Goal: Information Seeking & Learning: Learn about a topic

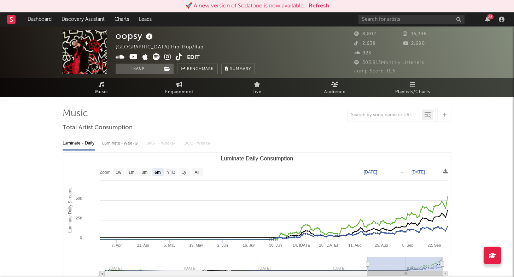
select select "6m"
click at [320, 10] on button "Refresh" at bounding box center [319, 6] width 21 height 8
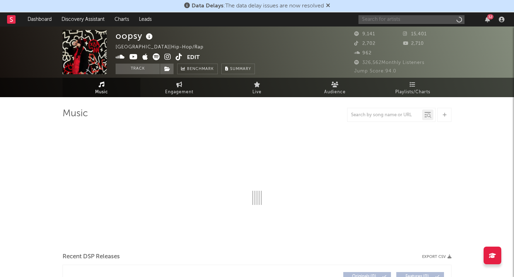
click at [385, 21] on input "text" at bounding box center [412, 19] width 106 height 9
type input ";;"
select select "6m"
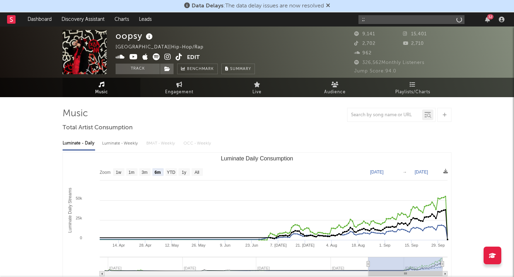
type input ";"
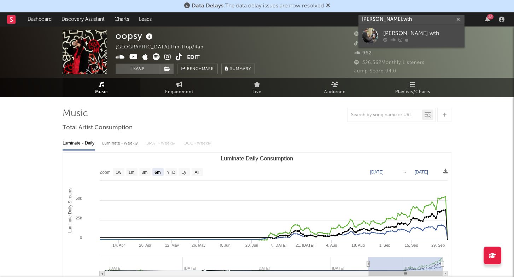
type input "Lloyd.wth"
click at [393, 33] on div "[PERSON_NAME].wth" at bounding box center [422, 33] width 78 height 8
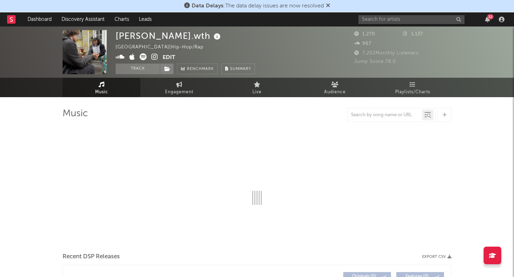
scroll to position [0, 0]
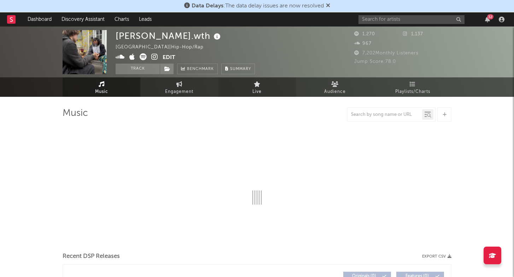
select select "6m"
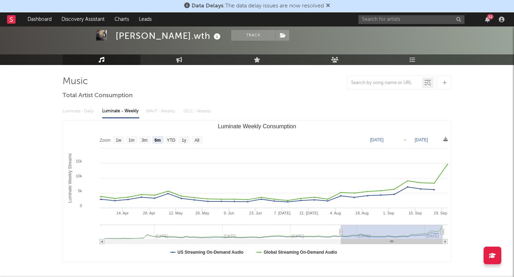
scroll to position [34, 0]
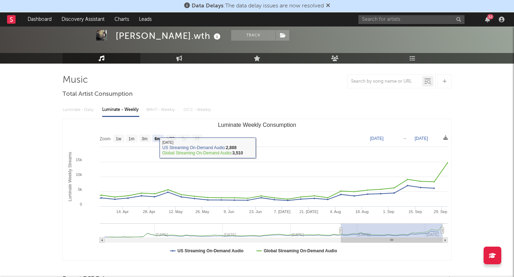
click at [157, 109] on div "Luminate - Daily Luminate - Weekly BMAT - Weekly OCC - Weekly" at bounding box center [257, 110] width 389 height 12
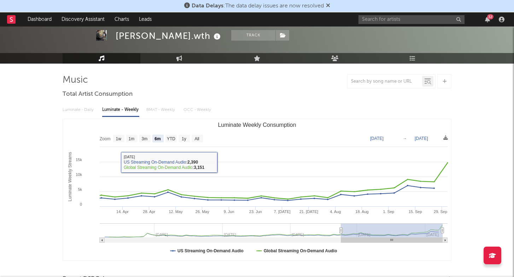
click at [83, 110] on div "Luminate - Daily Luminate - Weekly BMAT - Weekly OCC - Weekly" at bounding box center [257, 110] width 389 height 12
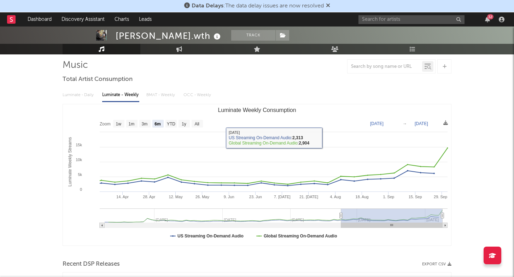
scroll to position [24, 0]
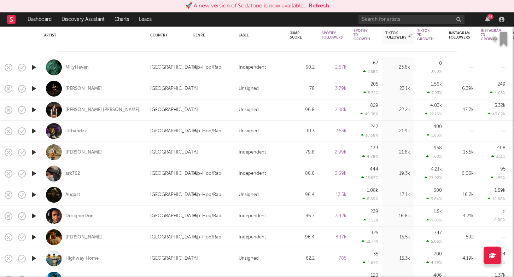
select select "1m"
select select "6m"
click at [383, 19] on input "text" at bounding box center [412, 19] width 106 height 9
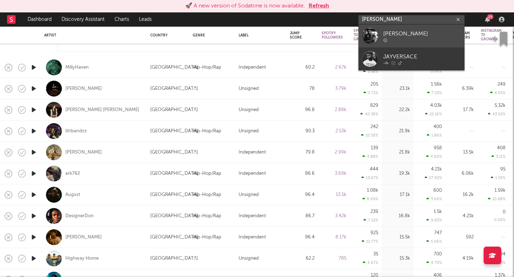
type input "[PERSON_NAME]"
drag, startPoint x: 386, startPoint y: 31, endPoint x: 390, endPoint y: 40, distance: 9.8
click at [390, 40] on div at bounding box center [422, 40] width 78 height 4
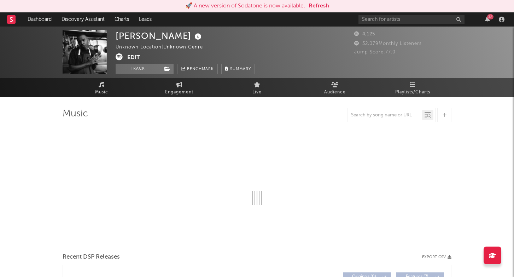
select select "1w"
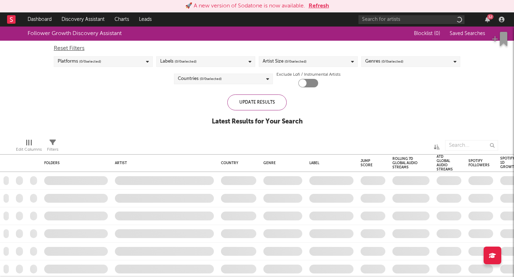
checkbox input "true"
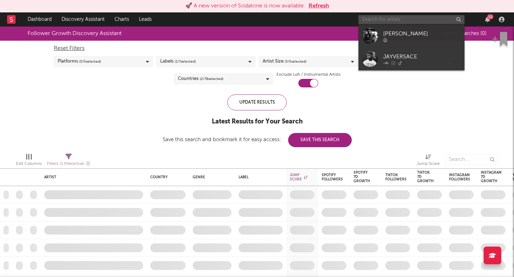
click at [398, 22] on input "text" at bounding box center [412, 19] width 106 height 9
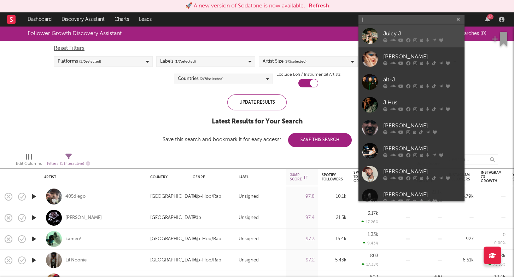
drag, startPoint x: 397, startPoint y: 54, endPoint x: 398, endPoint y: 40, distance: 14.2
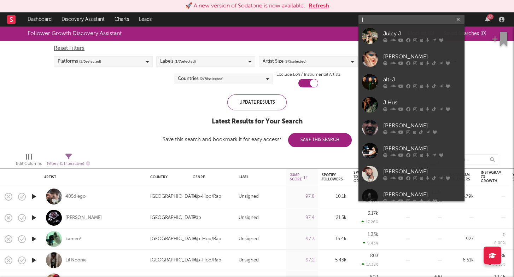
click at [401, 20] on input "j" at bounding box center [412, 19] width 106 height 9
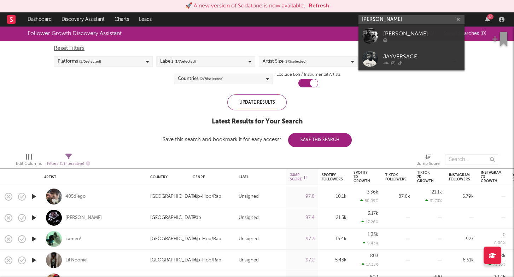
type input "[PERSON_NAME]"
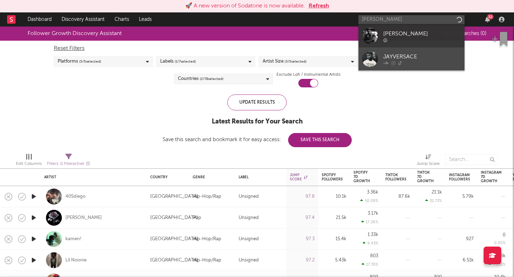
drag, startPoint x: 401, startPoint y: 20, endPoint x: 404, endPoint y: 62, distance: 41.5
click at [404, 62] on div at bounding box center [422, 63] width 78 height 4
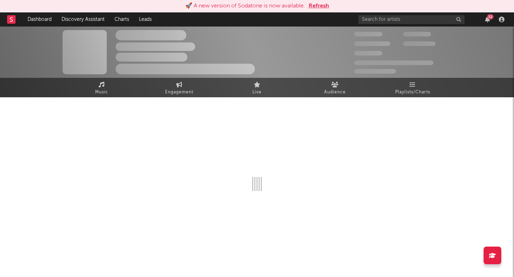
select select "1w"
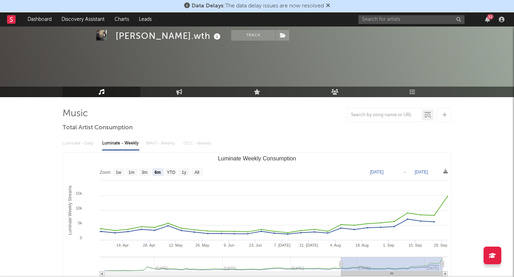
select select "6m"
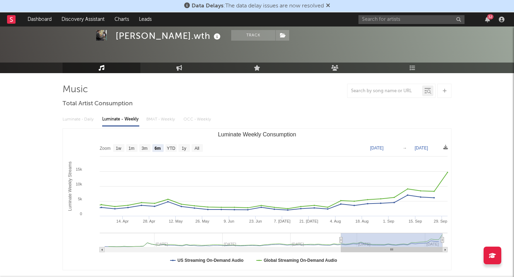
click at [287, 59] on div at bounding box center [257, 37] width 514 height 71
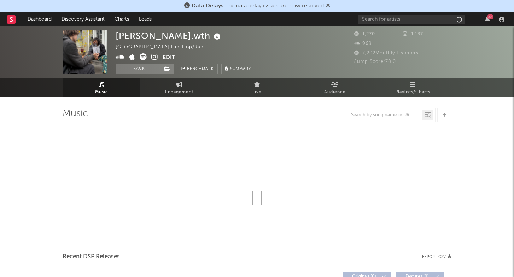
select select "6m"
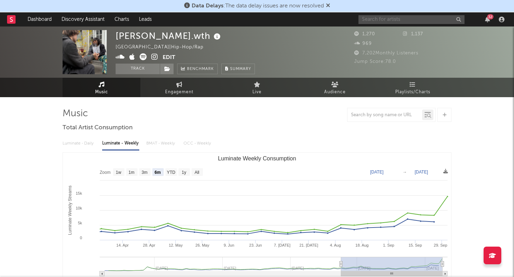
click at [402, 21] on input "text" at bounding box center [412, 19] width 106 height 9
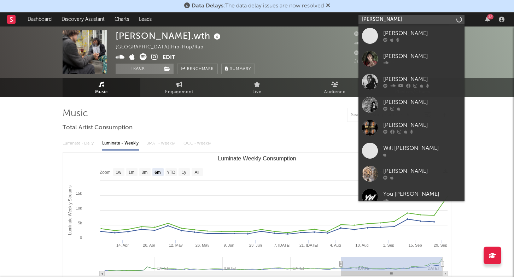
click at [402, 21] on input "winters" at bounding box center [412, 19] width 106 height 9
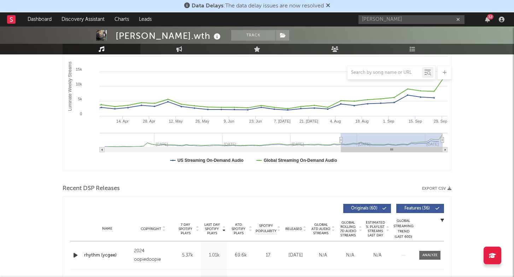
click at [374, 14] on div "winters 32" at bounding box center [433, 19] width 149 height 14
click at [374, 20] on input "winters" at bounding box center [412, 19] width 106 height 9
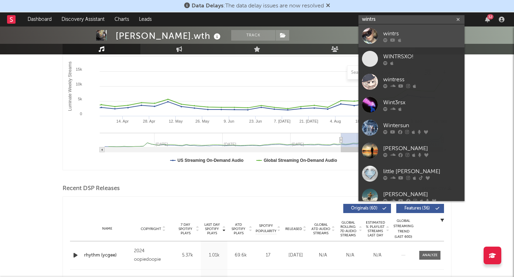
type input "wintrs"
click at [391, 40] on icon at bounding box center [392, 40] width 5 height 4
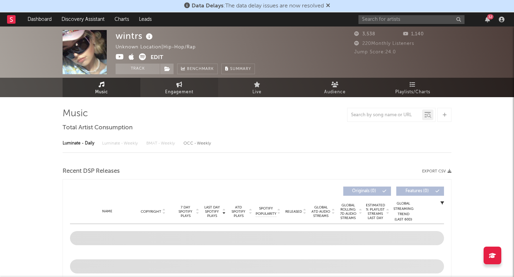
select select "6m"
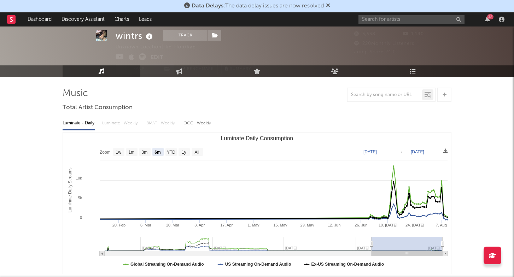
scroll to position [19, 0]
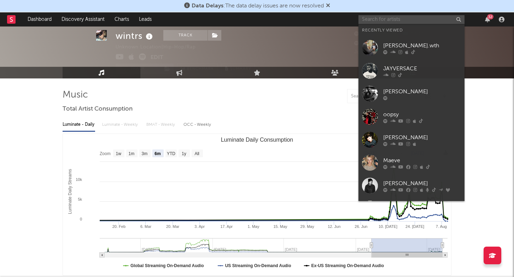
click at [398, 21] on input "text" at bounding box center [412, 19] width 106 height 9
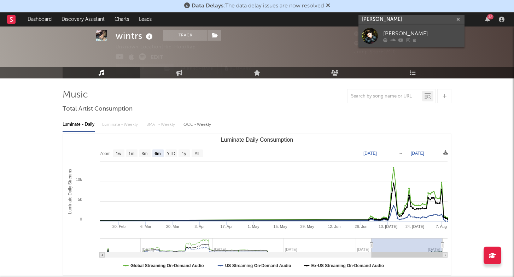
type input "Austin coven"
click at [394, 31] on div "Austin Coven" at bounding box center [422, 33] width 78 height 8
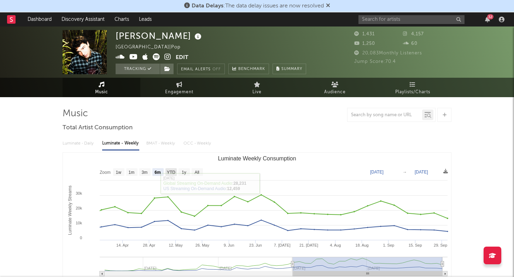
click at [169, 171] on text "YTD" at bounding box center [171, 172] width 8 height 5
select select "YTD"
type input "2025-01-01"
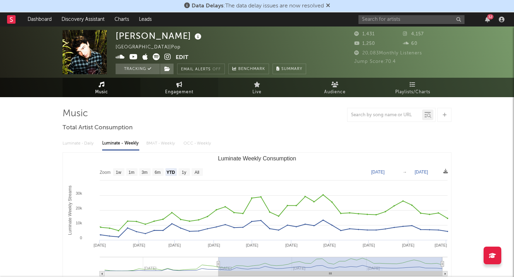
click at [169, 85] on link "Engagement" at bounding box center [179, 87] width 78 height 19
select select "1w"
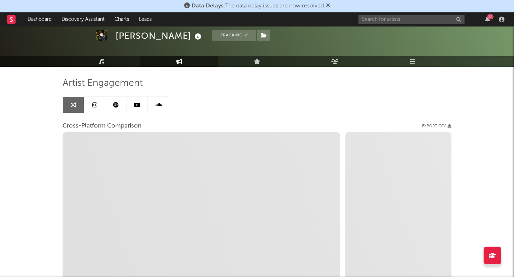
scroll to position [30, 0]
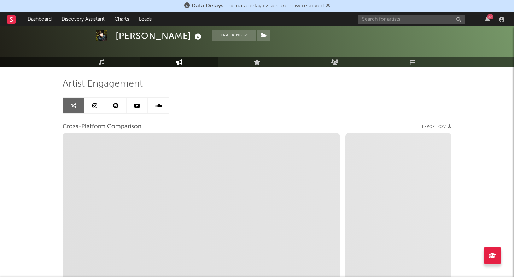
select select "1m"
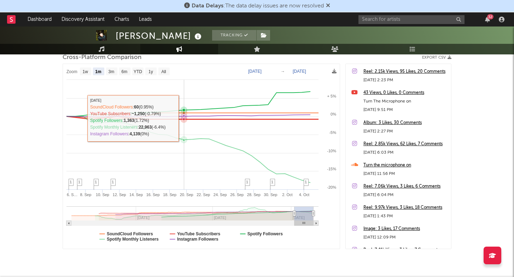
scroll to position [99, 0]
